Goal: Information Seeking & Learning: Check status

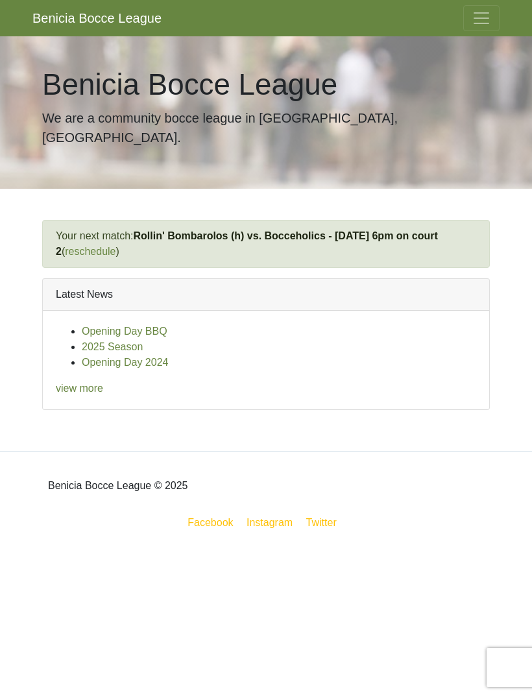
click at [492, 23] on button "Toggle navigation" at bounding box center [481, 18] width 36 height 26
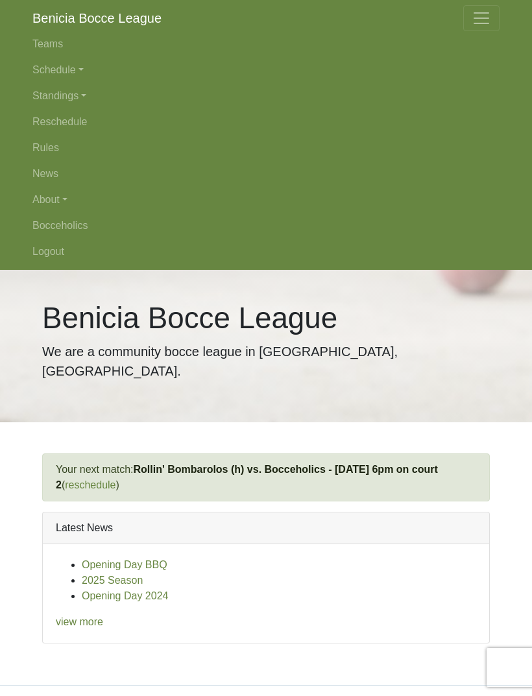
click at [81, 96] on link "Standings" at bounding box center [265, 96] width 467 height 26
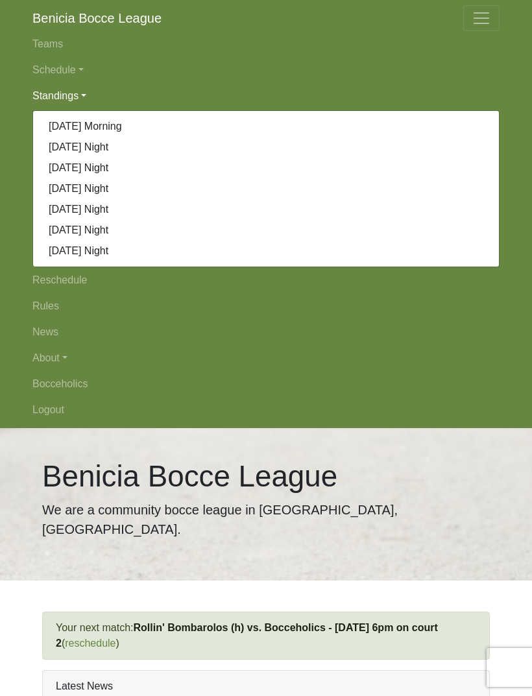
click at [129, 233] on link "[DATE] Night" at bounding box center [266, 230] width 466 height 21
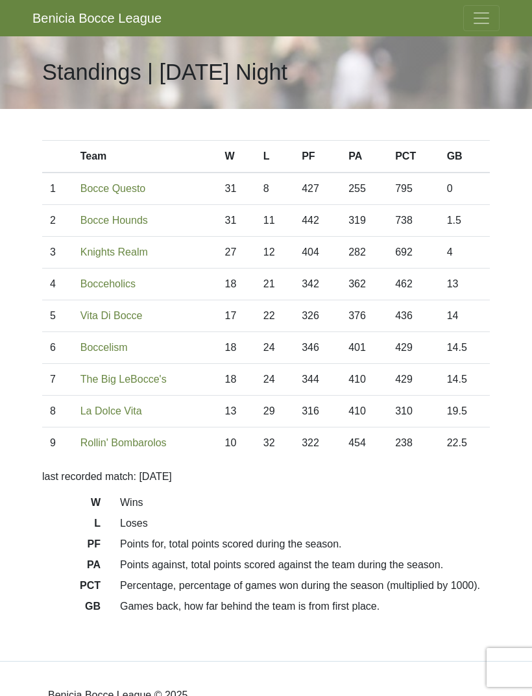
click at [479, 22] on span "Toggle navigation" at bounding box center [481, 17] width 19 height 19
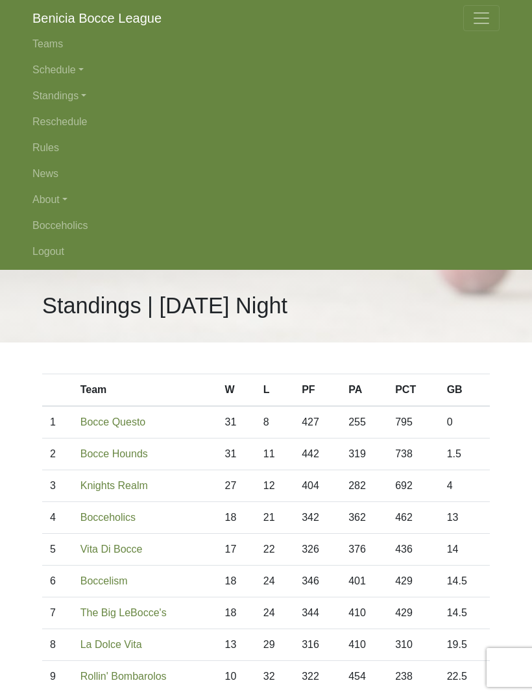
click at [80, 228] on link "Bocceholics" at bounding box center [265, 226] width 467 height 26
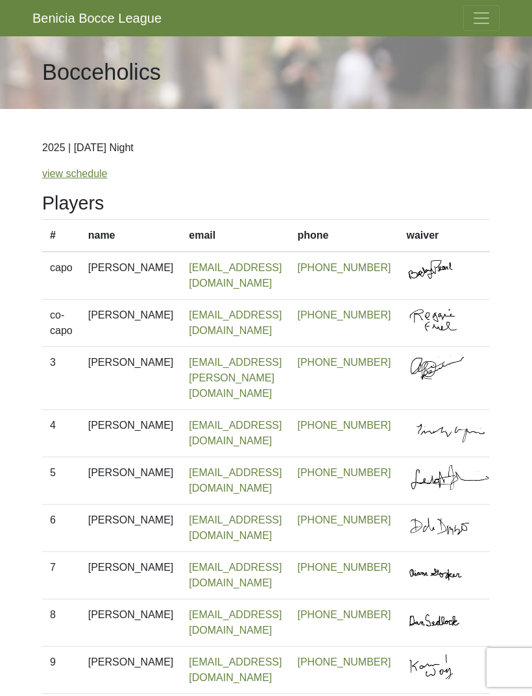
click at [485, 30] on button "Toggle navigation" at bounding box center [481, 18] width 36 height 26
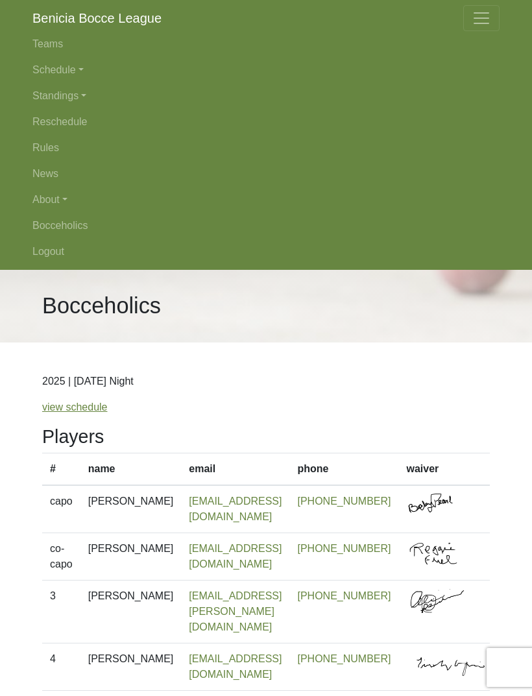
click at [80, 69] on link "Schedule" at bounding box center [265, 70] width 467 height 26
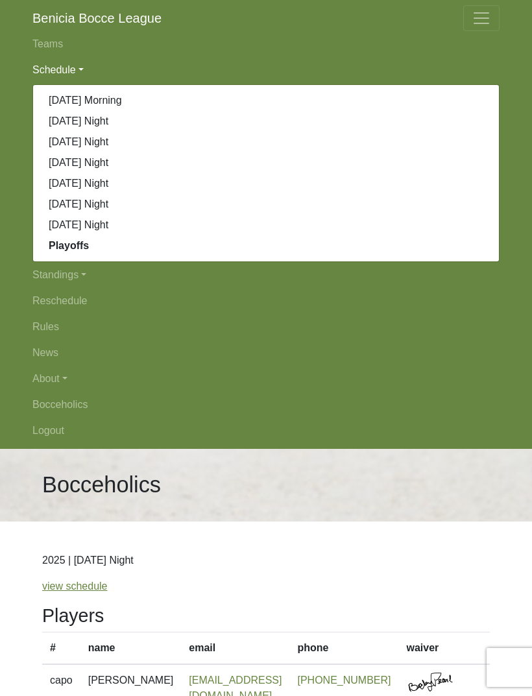
click at [121, 208] on link "[DATE] Night" at bounding box center [266, 204] width 466 height 21
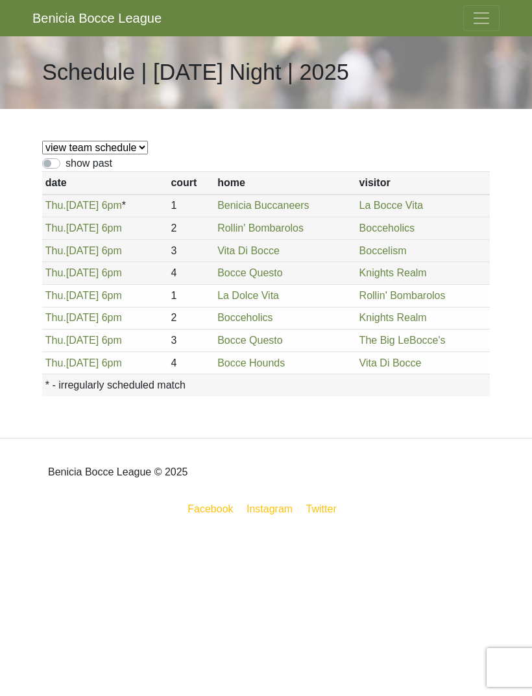
click at [106, 166] on label "show past" at bounding box center [89, 164] width 47 height 16
click at [74, 164] on input "show past" at bounding box center [70, 160] width 8 height 8
checkbox input "true"
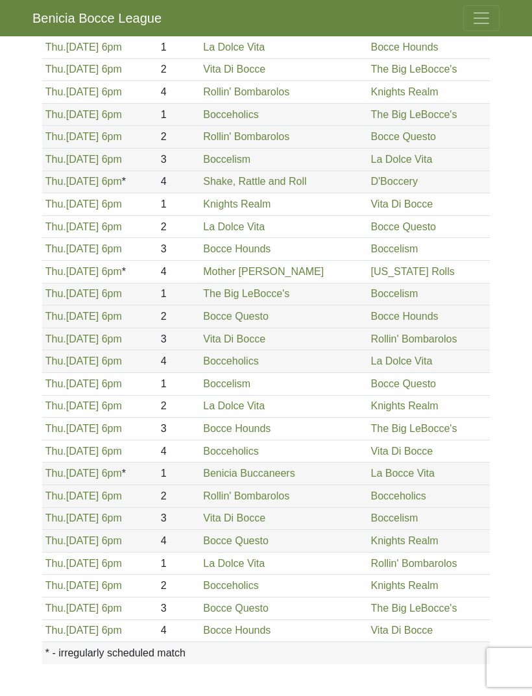
scroll to position [1303, 0]
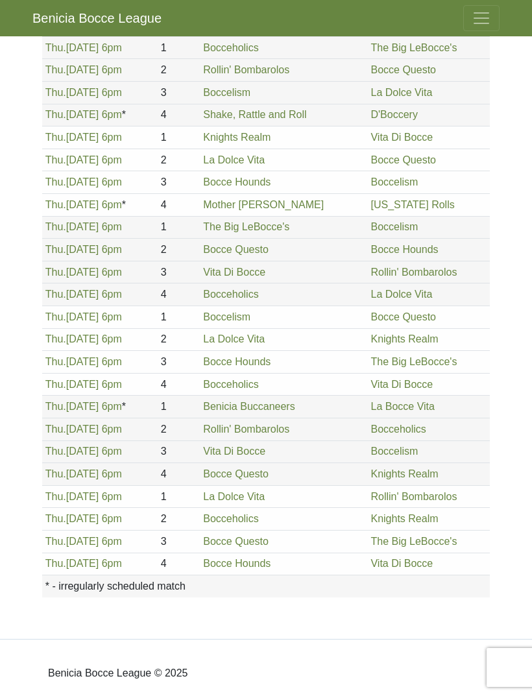
click at [489, 21] on span "Toggle navigation" at bounding box center [481, 17] width 19 height 19
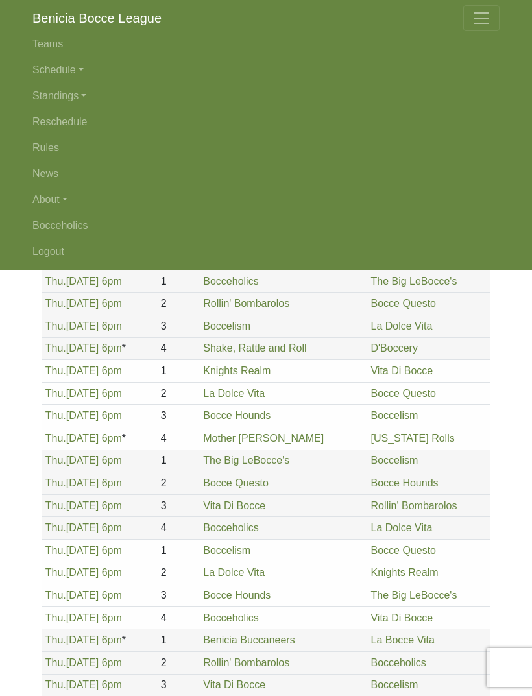
click at [93, 100] on link "Standings" at bounding box center [265, 96] width 467 height 26
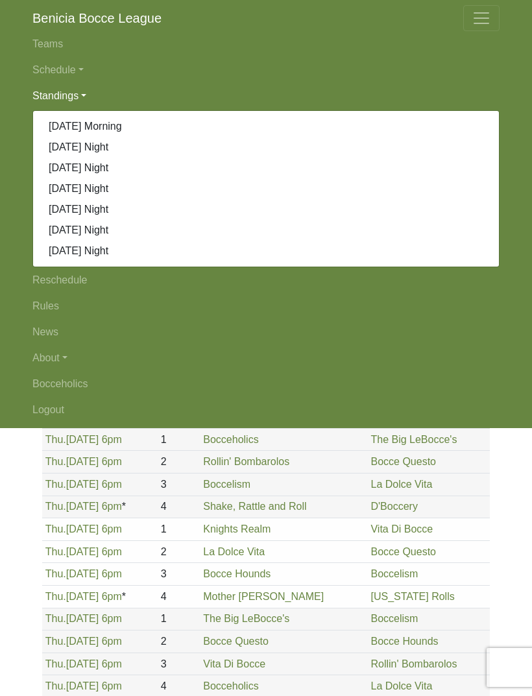
click at [124, 228] on link "[DATE] Night" at bounding box center [266, 230] width 466 height 21
